Goal: Task Accomplishment & Management: Manage account settings

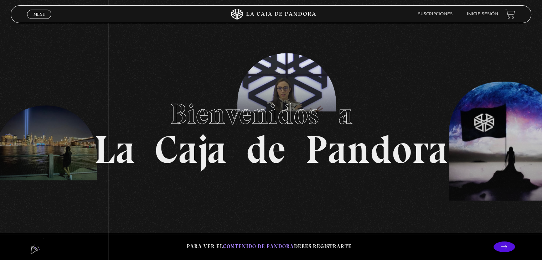
drag, startPoint x: 430, startPoint y: 48, endPoint x: 799, endPoint y: 101, distance: 373.2
click at [478, 13] on link "Inicie sesión" at bounding box center [481, 14] width 31 height 4
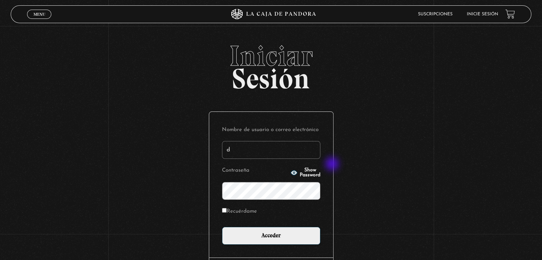
type input "dbogantesm@gmail.com"
click at [497, 105] on div "Iniciar Sesión Nombre de usuario o correo electrónico dbogantesm@gmail.com Cont…" at bounding box center [271, 178] width 542 height 272
click at [222, 227] on input "Acceder" at bounding box center [271, 236] width 98 height 18
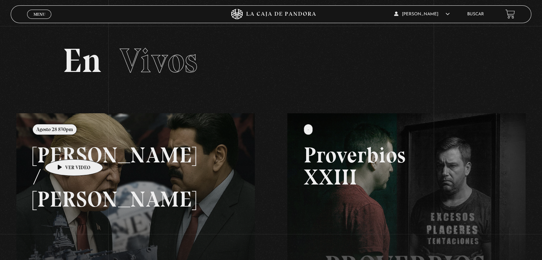
click at [63, 148] on link at bounding box center [287, 243] width 542 height 260
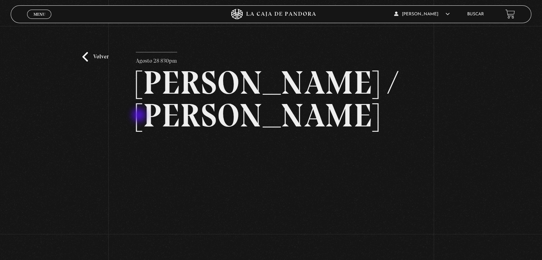
scroll to position [71, 0]
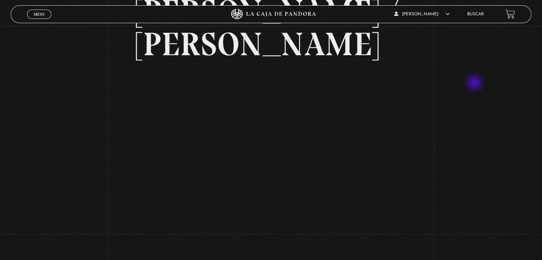
click at [475, 83] on div "Volver Agosto 28 830pm Trump / Maduro" at bounding box center [271, 96] width 542 height 283
click at [472, 85] on div "Volver Agosto 28 830pm Trump / Maduro" at bounding box center [271, 96] width 542 height 283
click at [474, 67] on div "Volver Agosto 28 830pm Trump / Maduro" at bounding box center [271, 96] width 542 height 283
